Goal: Task Accomplishment & Management: Manage account settings

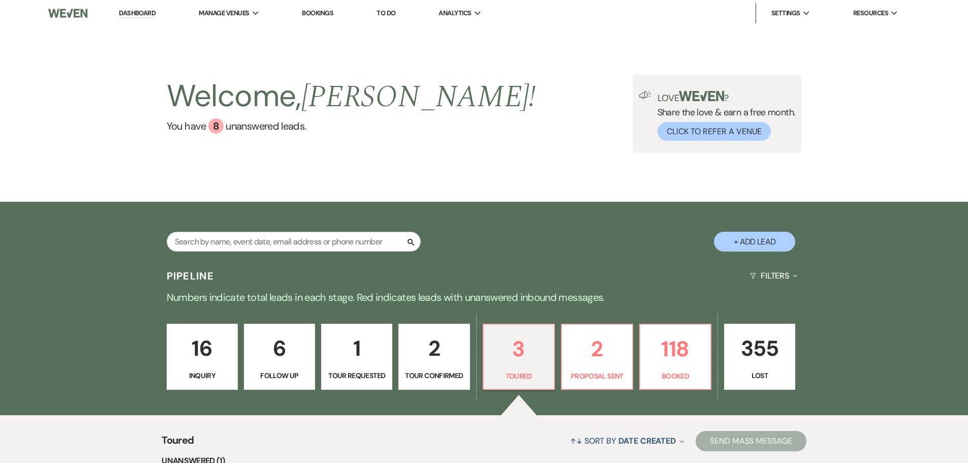
select select "5"
click at [132, 10] on link "Dashboard" at bounding box center [137, 14] width 37 height 10
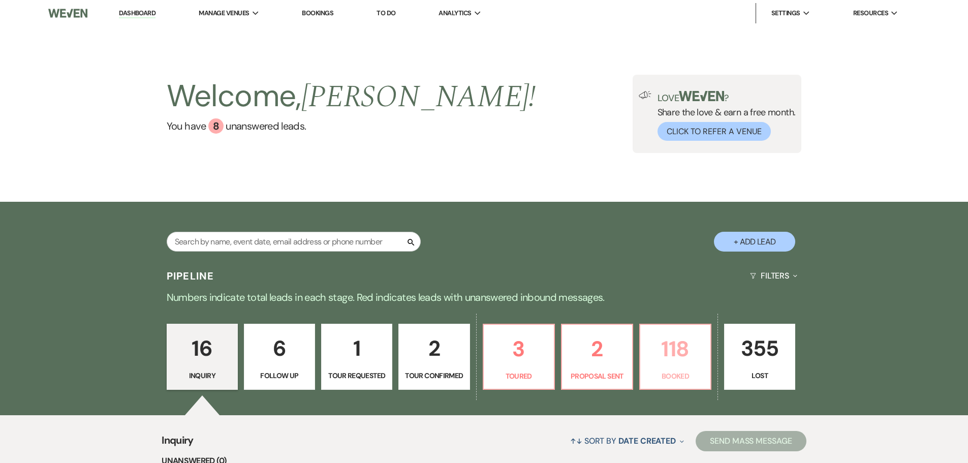
click at [669, 353] on p "118" at bounding box center [675, 349] width 58 height 34
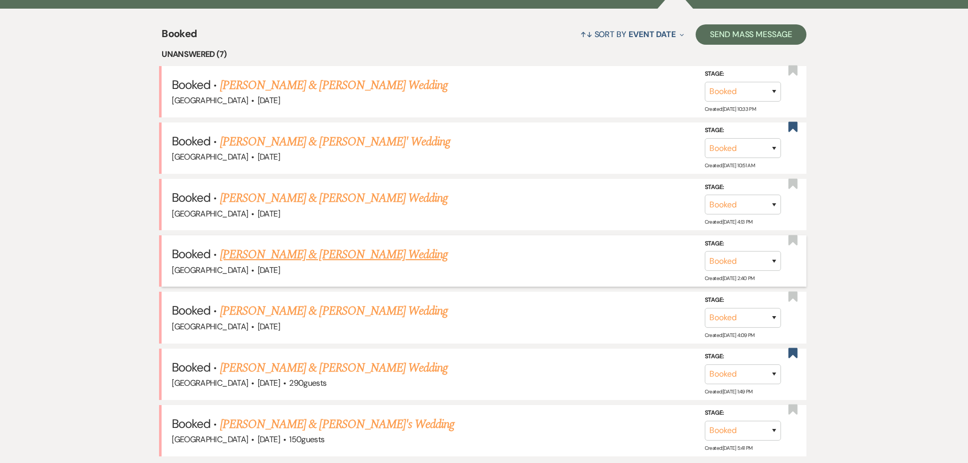
scroll to position [457, 0]
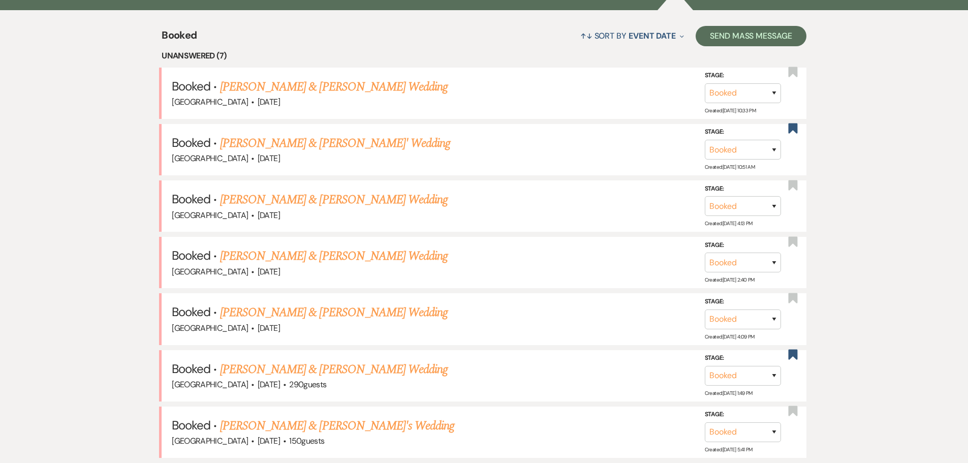
scroll to position [405, 0]
click at [319, 148] on link "[PERSON_NAME] & [PERSON_NAME]' Wedding" at bounding box center [335, 144] width 231 height 18
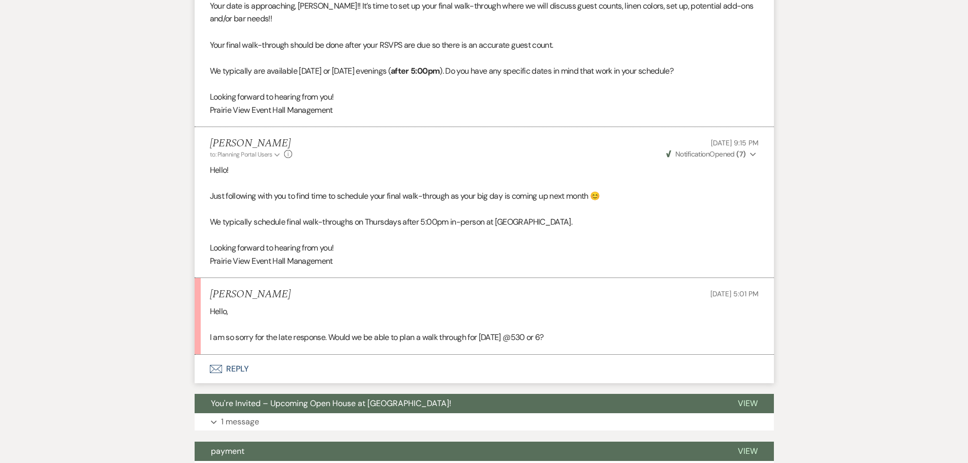
scroll to position [407, 0]
